Goal: Navigation & Orientation: Find specific page/section

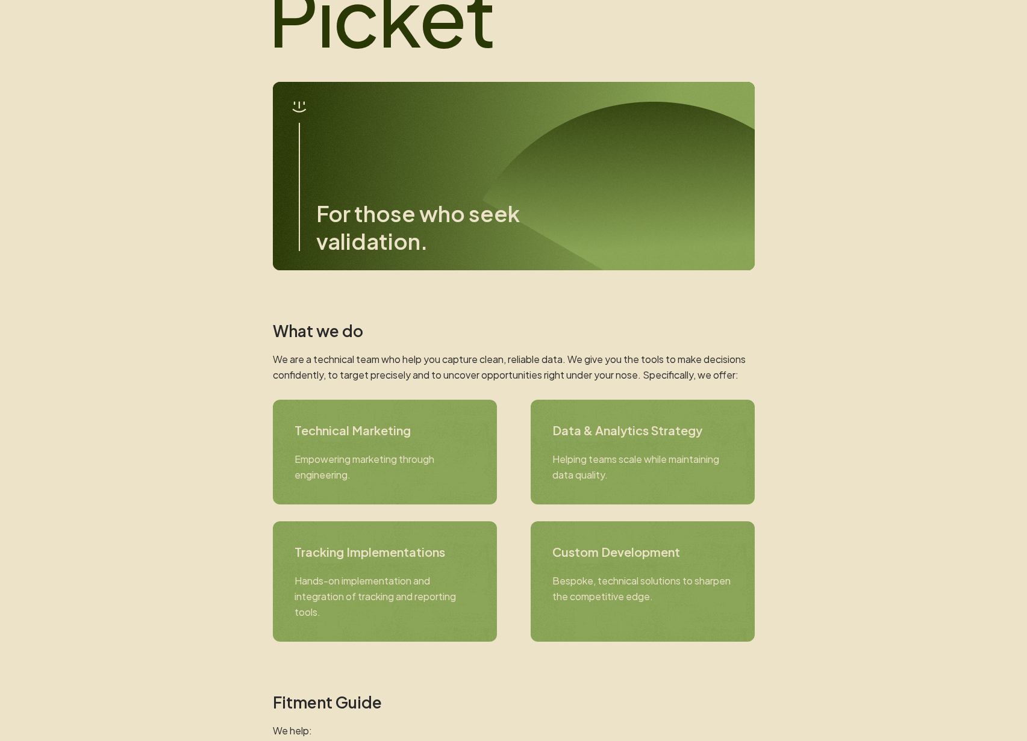
scroll to position [118, 0]
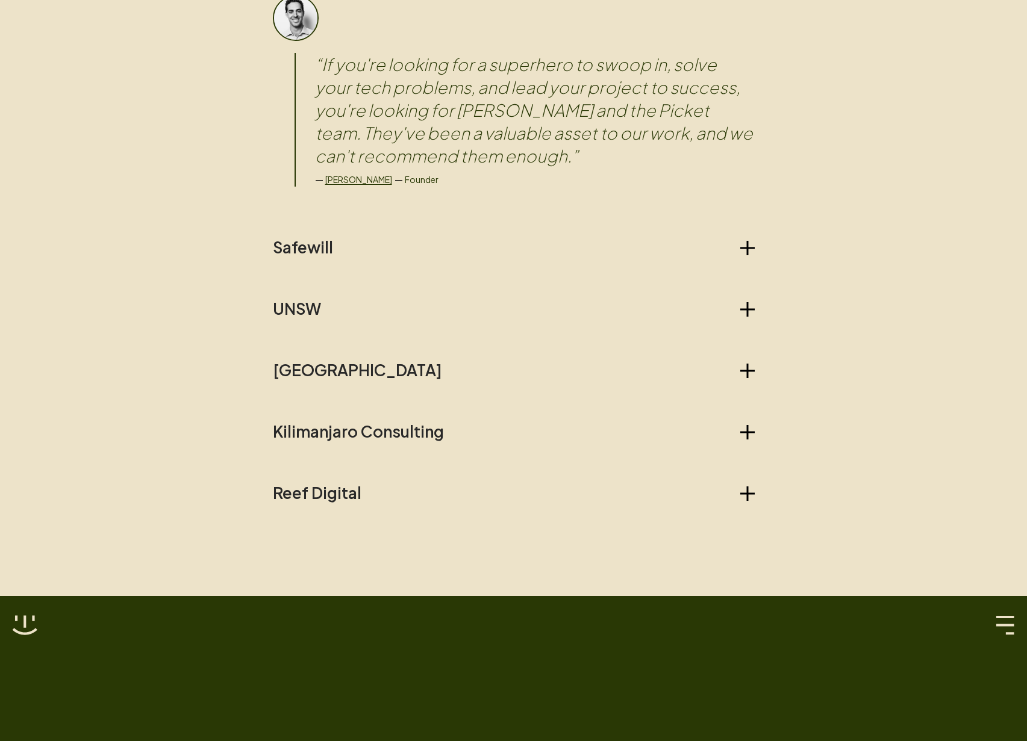
scroll to position [0, 0]
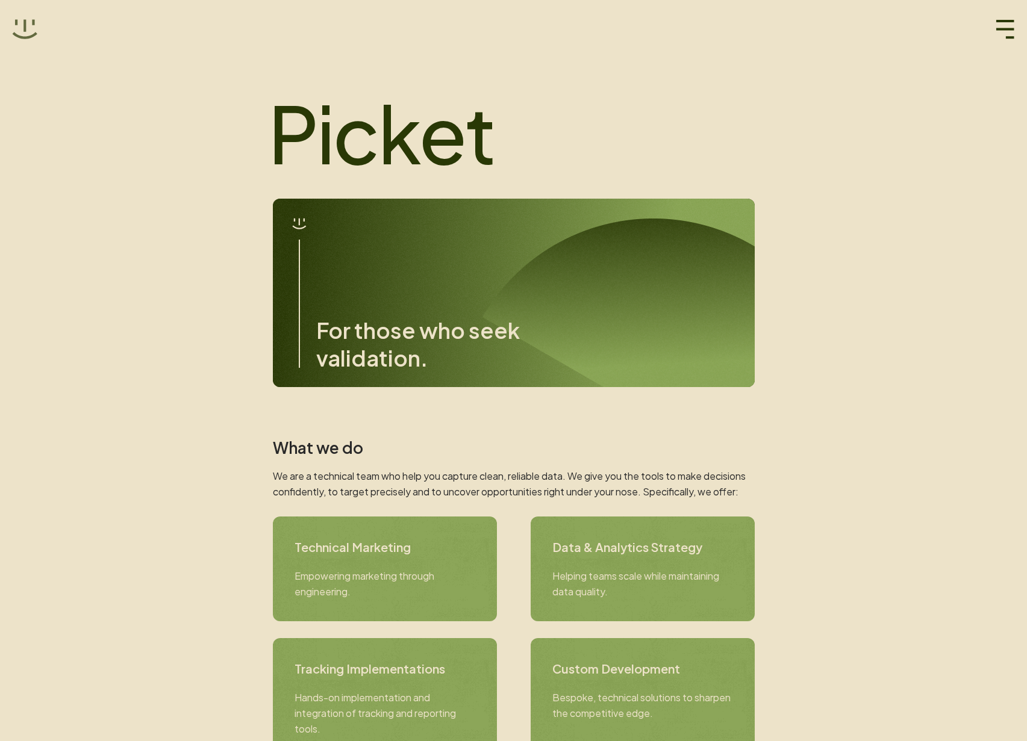
click at [31, 36] on icon at bounding box center [25, 28] width 25 height 19
click at [26, 32] on icon at bounding box center [24, 29] width 25 height 25
click at [999, 27] on icon "button" at bounding box center [1004, 29] width 19 height 19
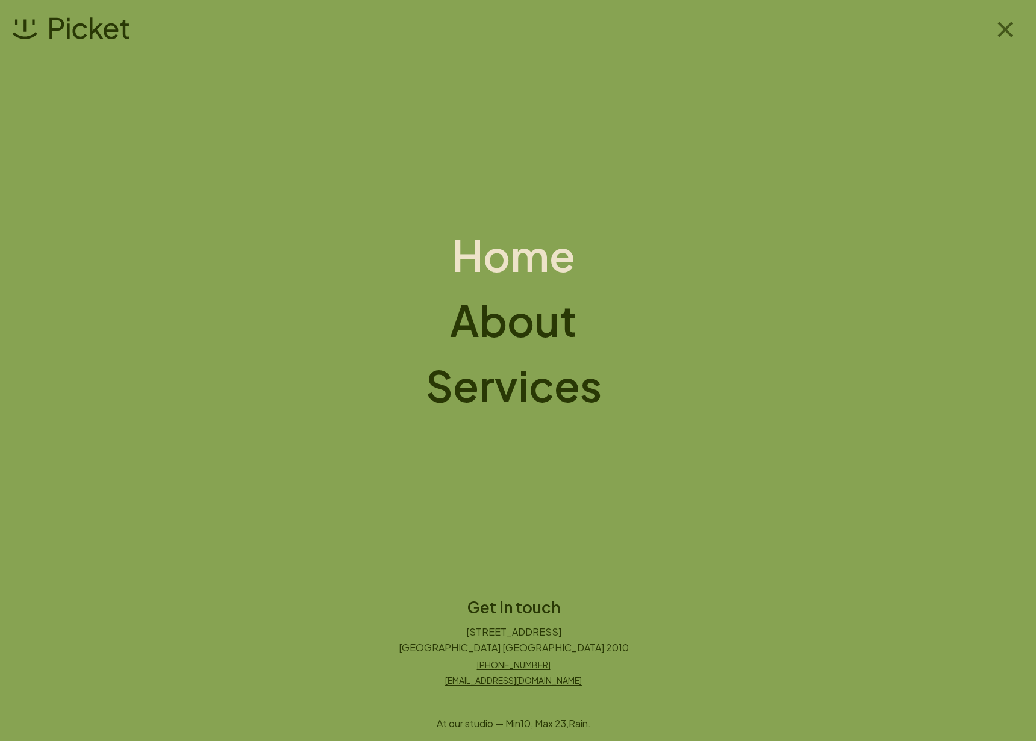
click at [1000, 33] on icon "button" at bounding box center [1004, 29] width 15 height 15
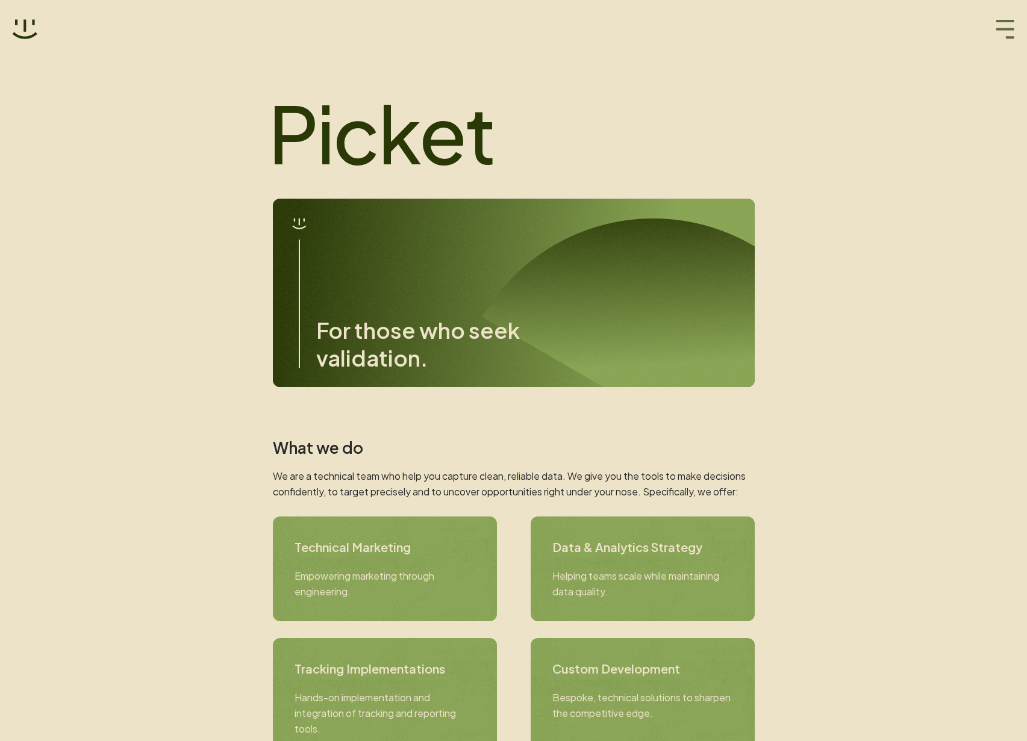
click at [1002, 31] on icon "button" at bounding box center [1004, 29] width 19 height 19
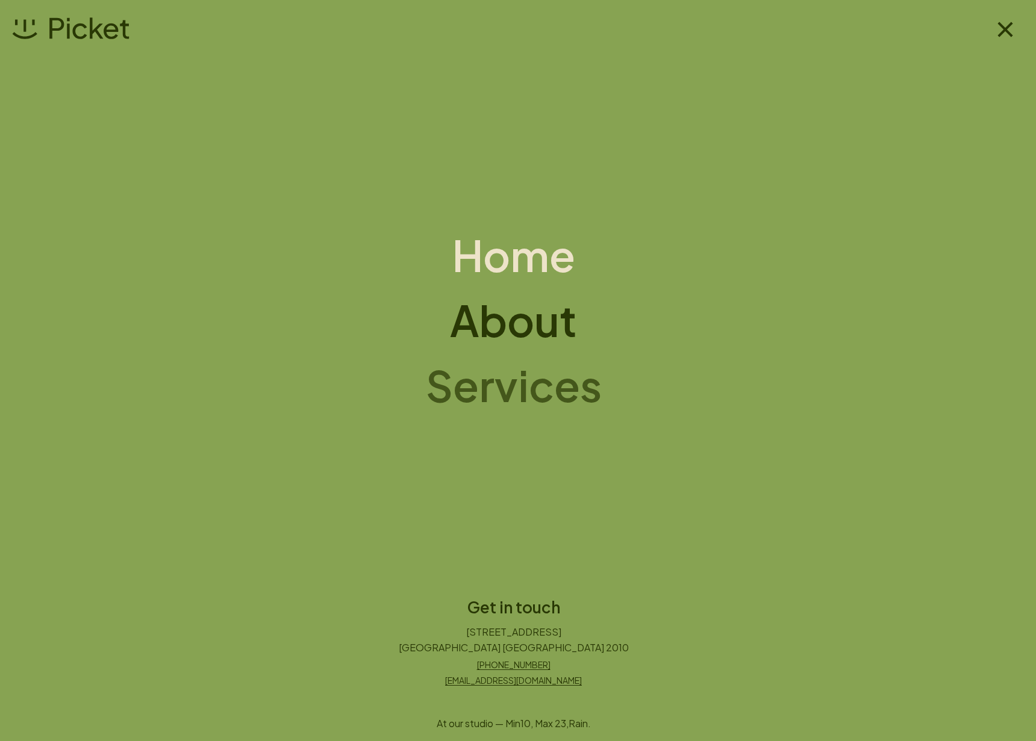
click at [540, 394] on h1 "Services" at bounding box center [514, 385] width 176 height 48
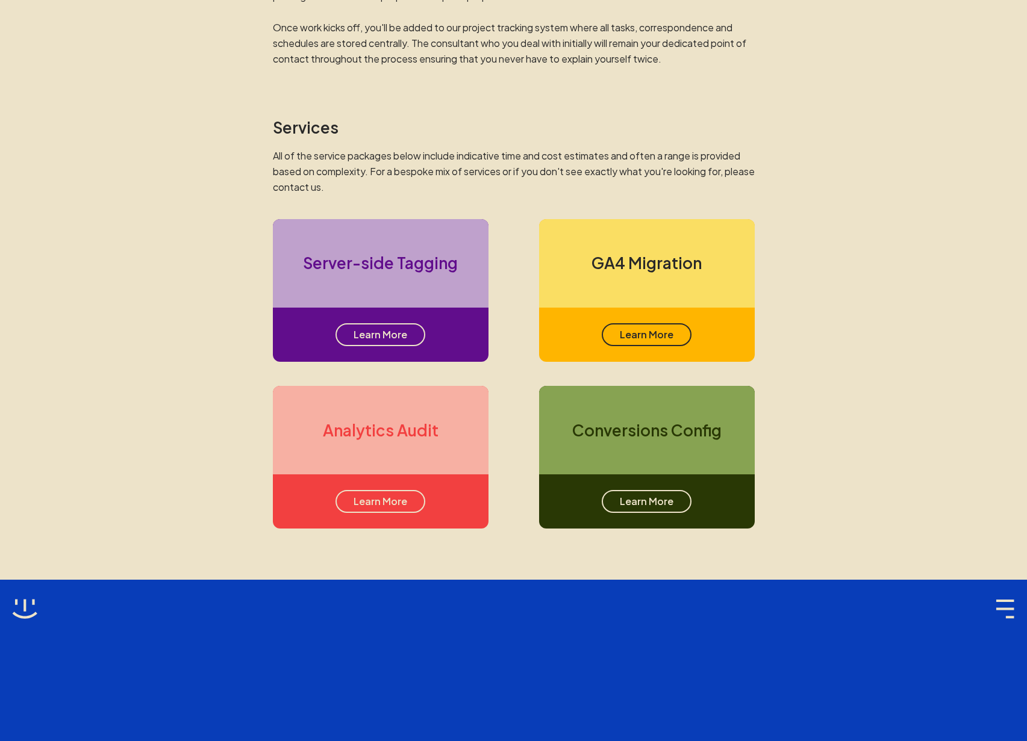
scroll to position [670, 0]
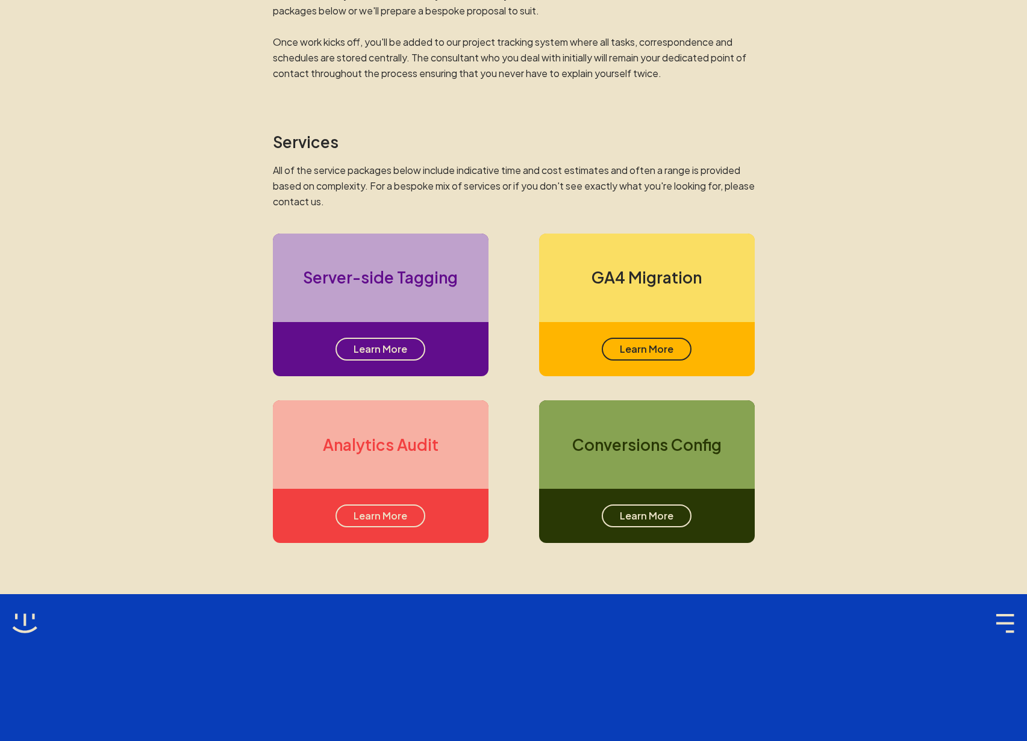
click at [672, 301] on div "GA4 Migration" at bounding box center [647, 278] width 216 height 89
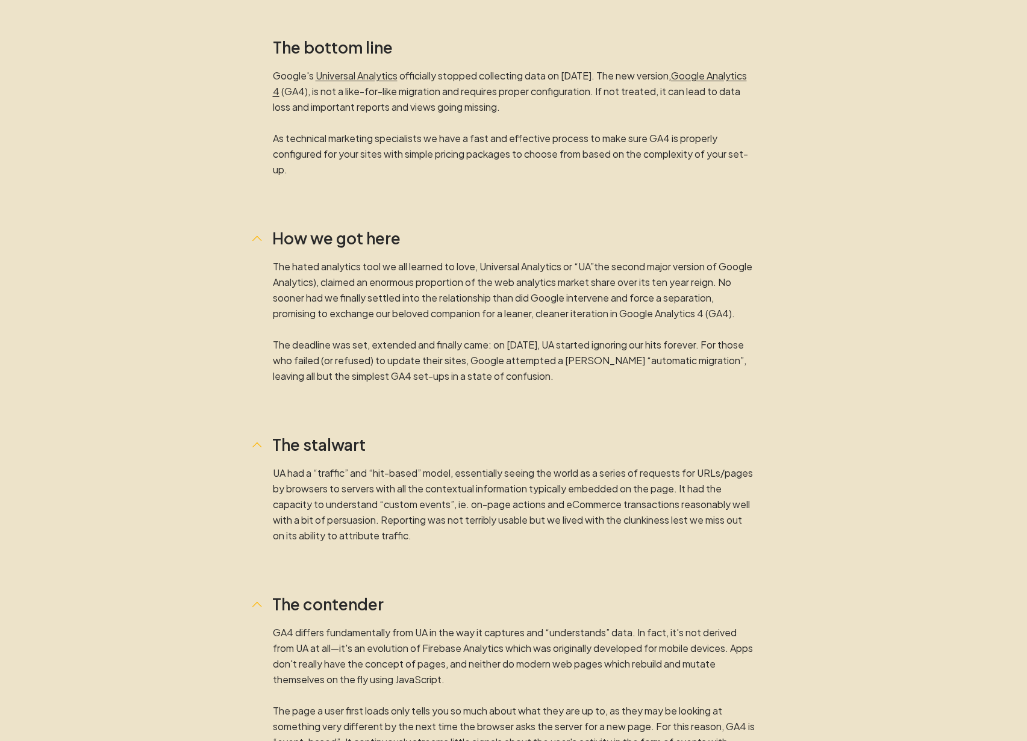
scroll to position [229, 0]
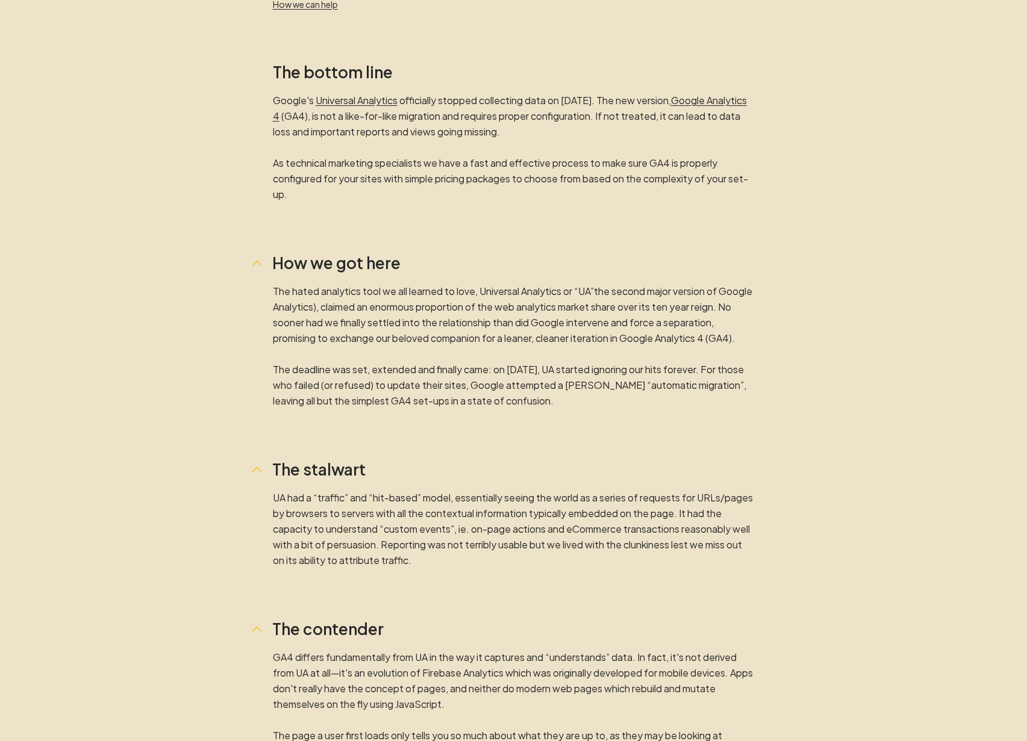
scroll to position [670, 0]
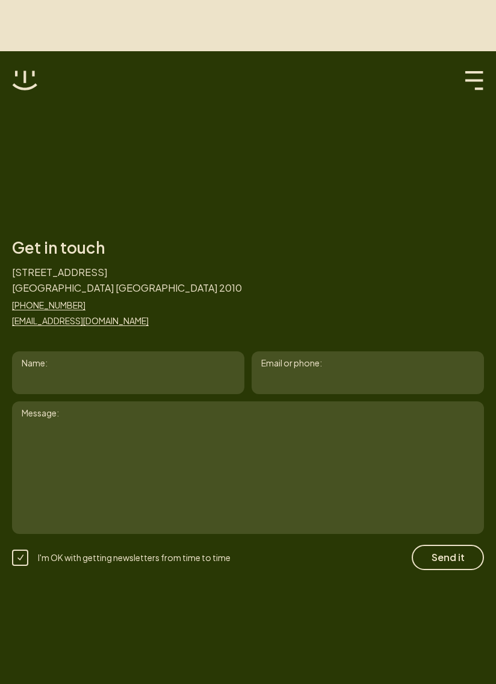
scroll to position [1928, 0]
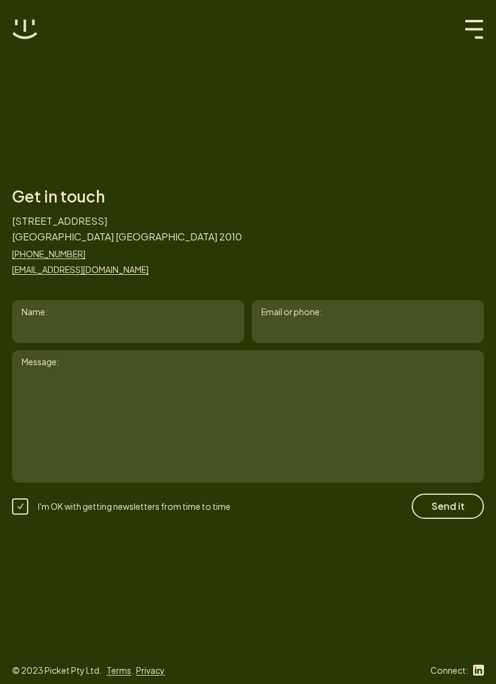
click at [355, 132] on div "Get in touch 65/61 Marlborough Street Surry Hills NSW 2010 +61 2 8399 3336 hell…" at bounding box center [248, 342] width 496 height 684
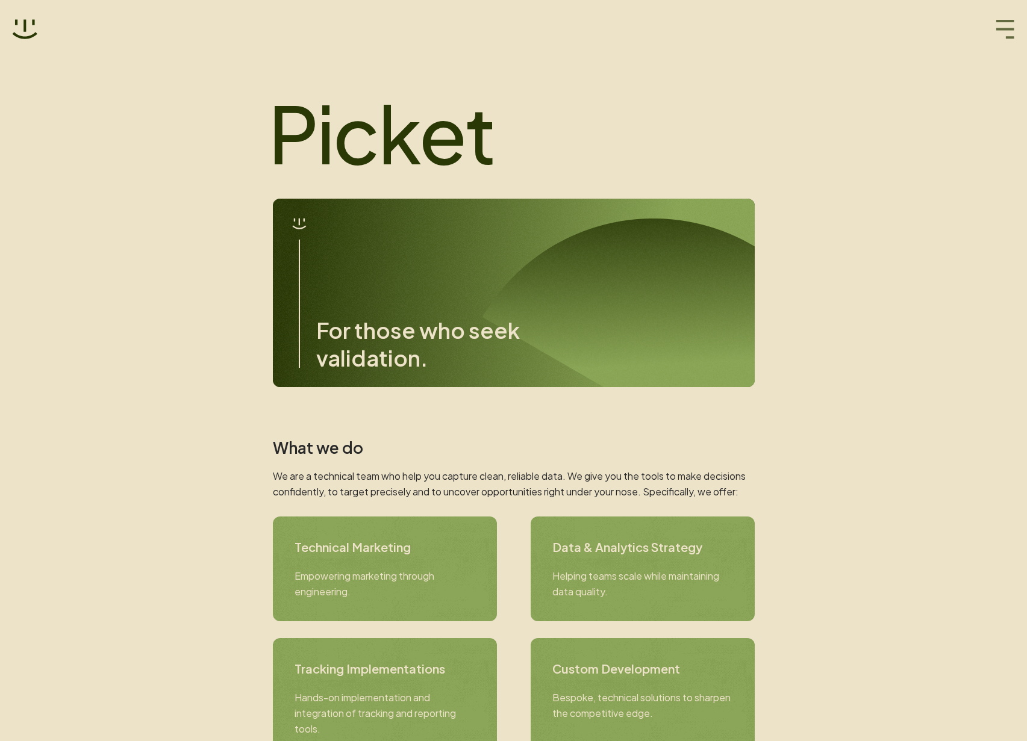
click at [1001, 39] on icon "button" at bounding box center [1004, 29] width 19 height 19
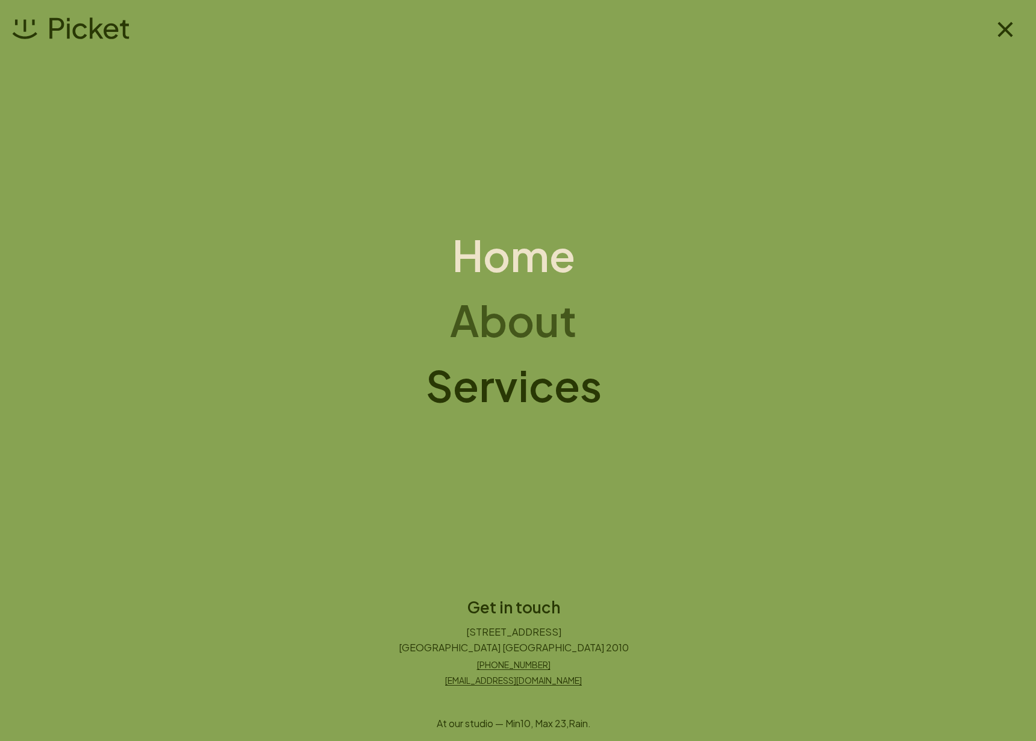
click at [527, 322] on h1 "About" at bounding box center [513, 320] width 127 height 48
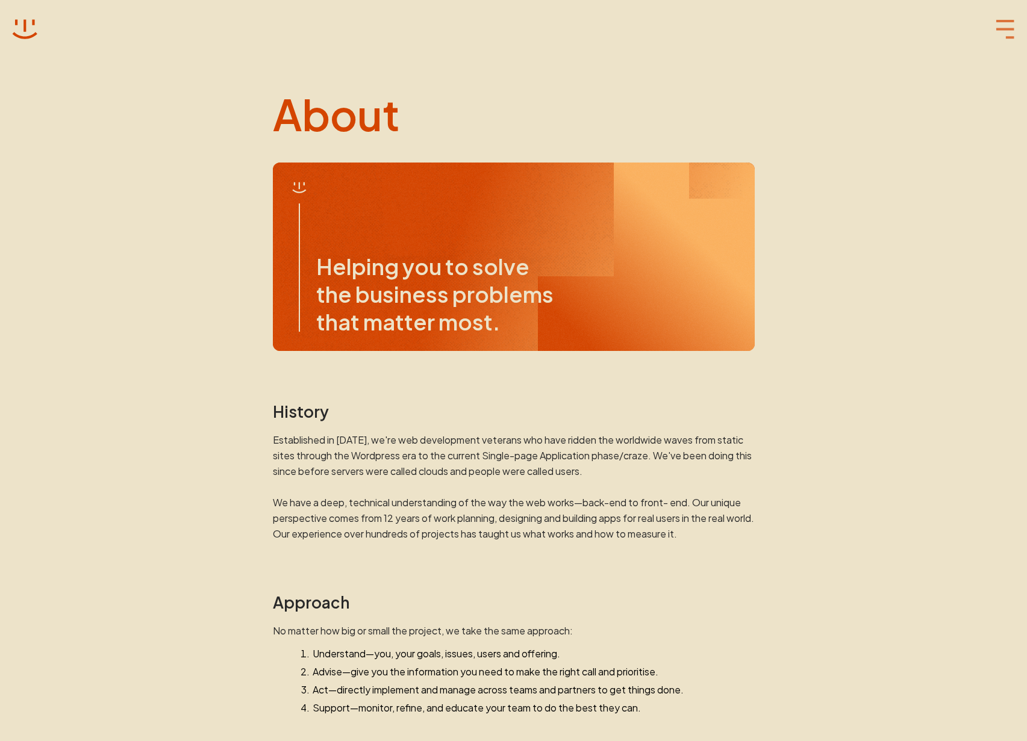
click at [1009, 22] on icon "button" at bounding box center [1004, 29] width 19 height 19
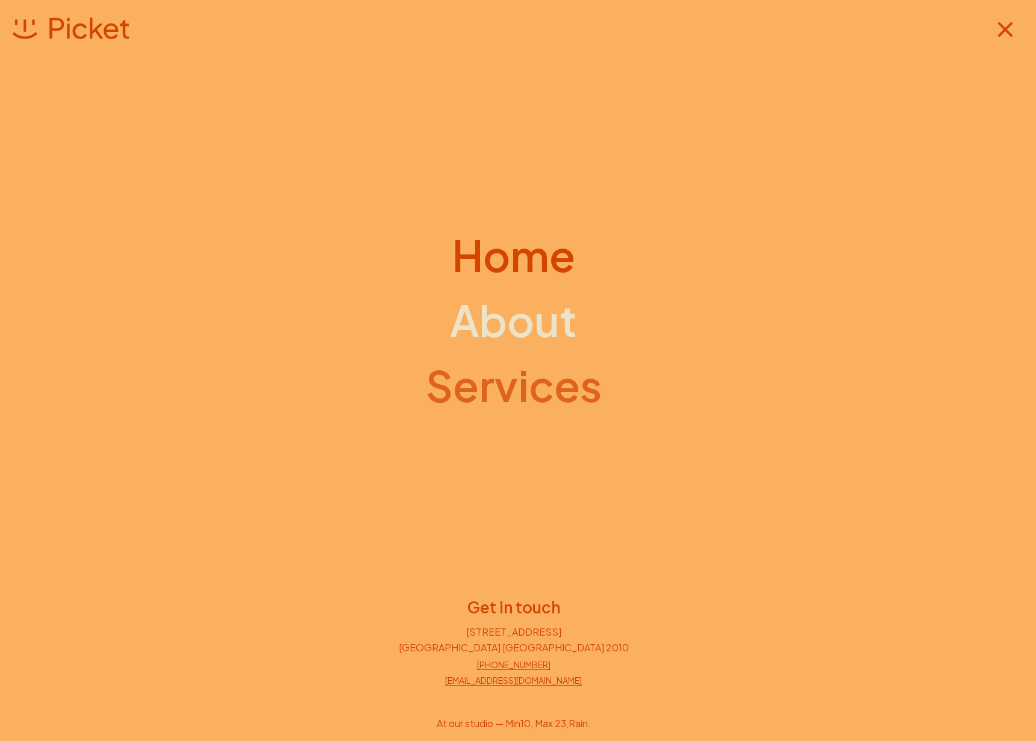
click at [536, 366] on h1 "Services" at bounding box center [514, 385] width 176 height 48
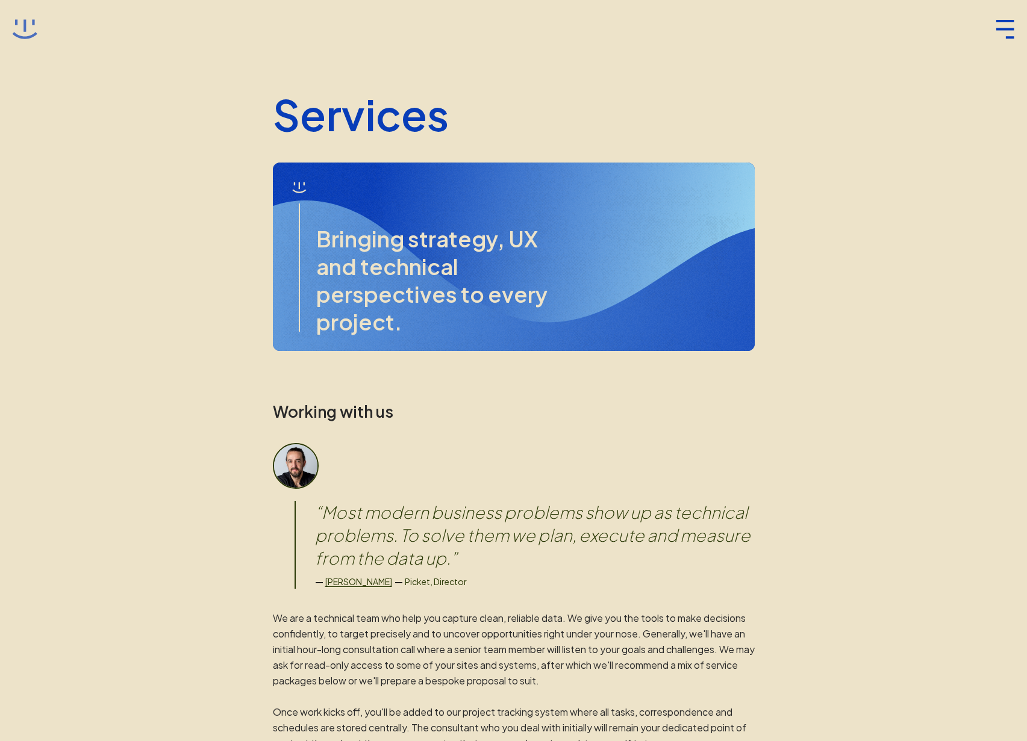
click at [28, 28] on icon at bounding box center [24, 29] width 25 height 25
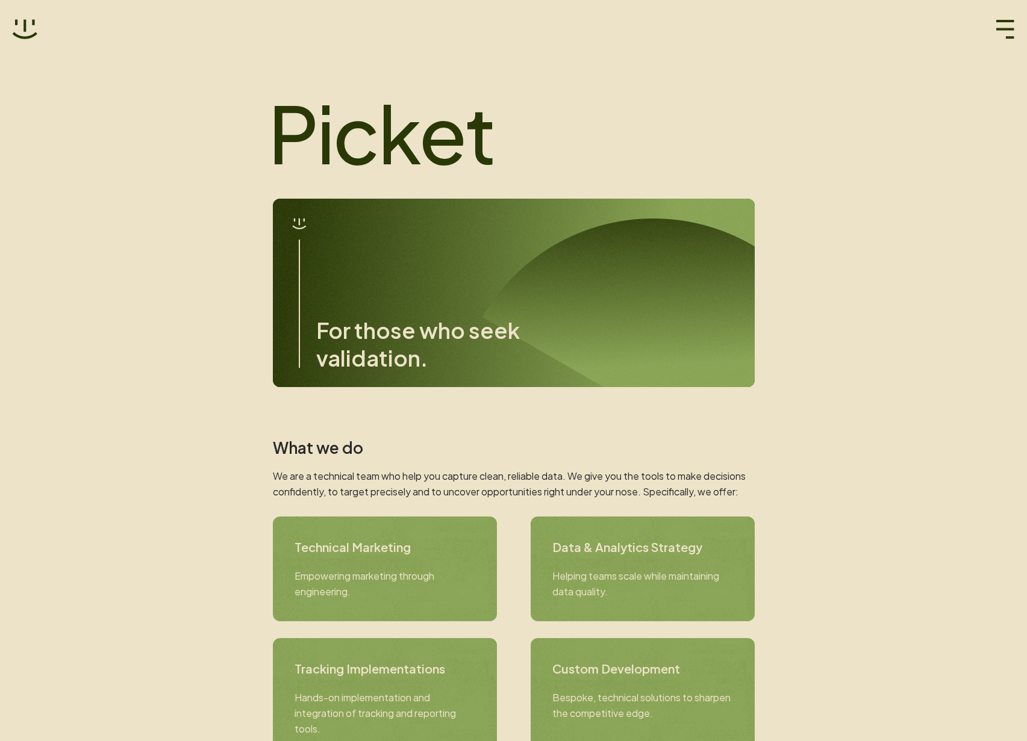
click at [709, 158] on h1 "Picket" at bounding box center [509, 132] width 482 height 84
